Goal: Information Seeking & Learning: Learn about a topic

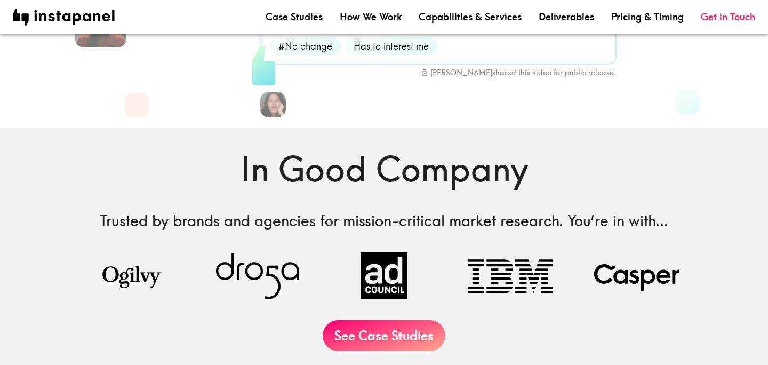
scroll to position [249, 0]
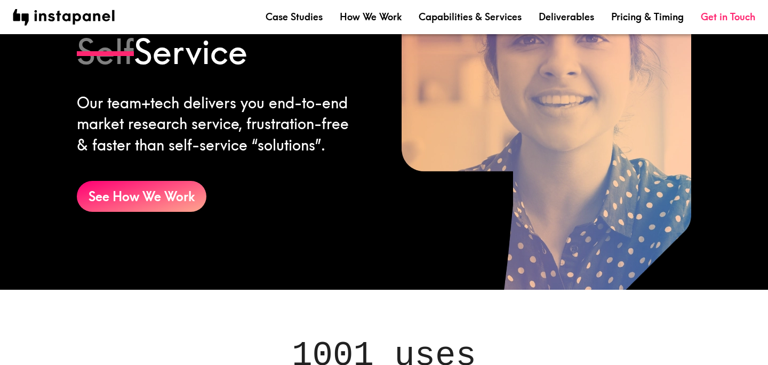
scroll to position [779, 0]
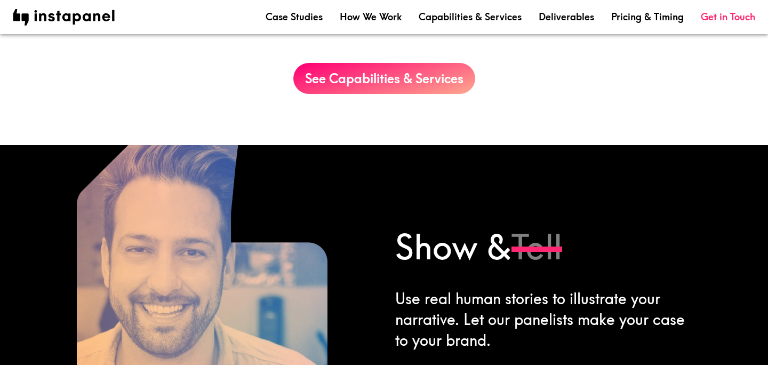
scroll to position [1272, 0]
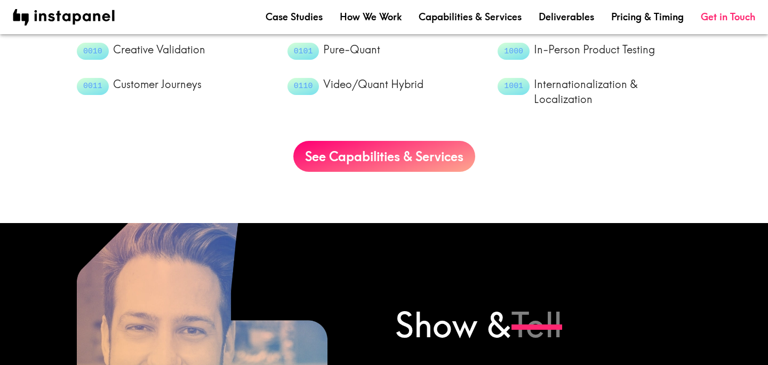
scroll to position [1334, 0]
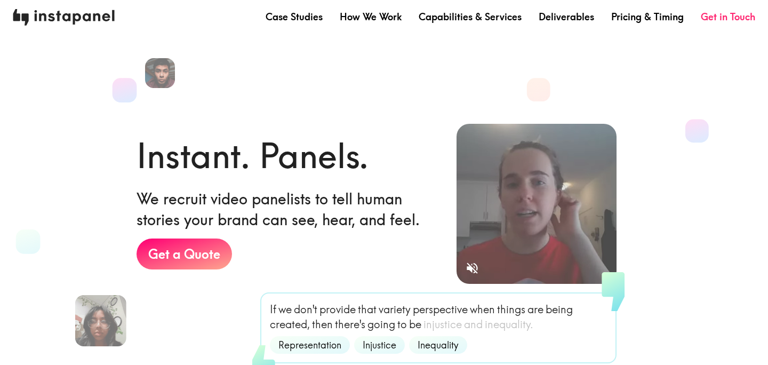
click at [107, 11] on img at bounding box center [64, 17] width 102 height 17
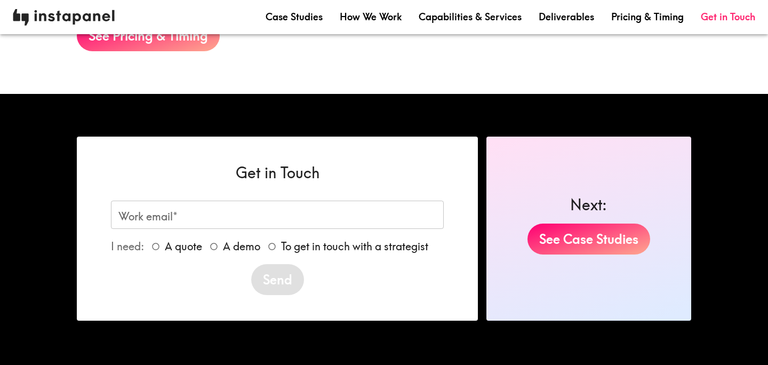
scroll to position [1934, 0]
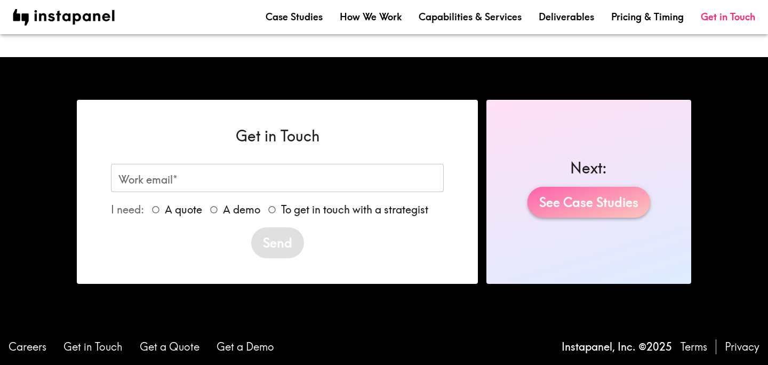
click at [553, 197] on link "See Case Studies" at bounding box center [589, 202] width 123 height 31
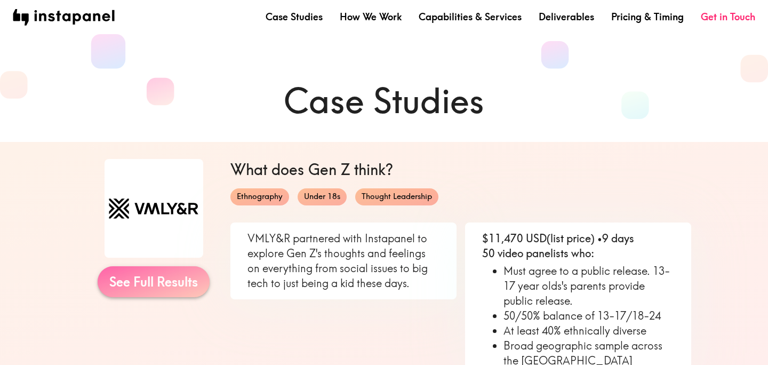
click at [181, 283] on link "See Full Results" at bounding box center [154, 281] width 112 height 31
